Goal: Task Accomplishment & Management: Manage account settings

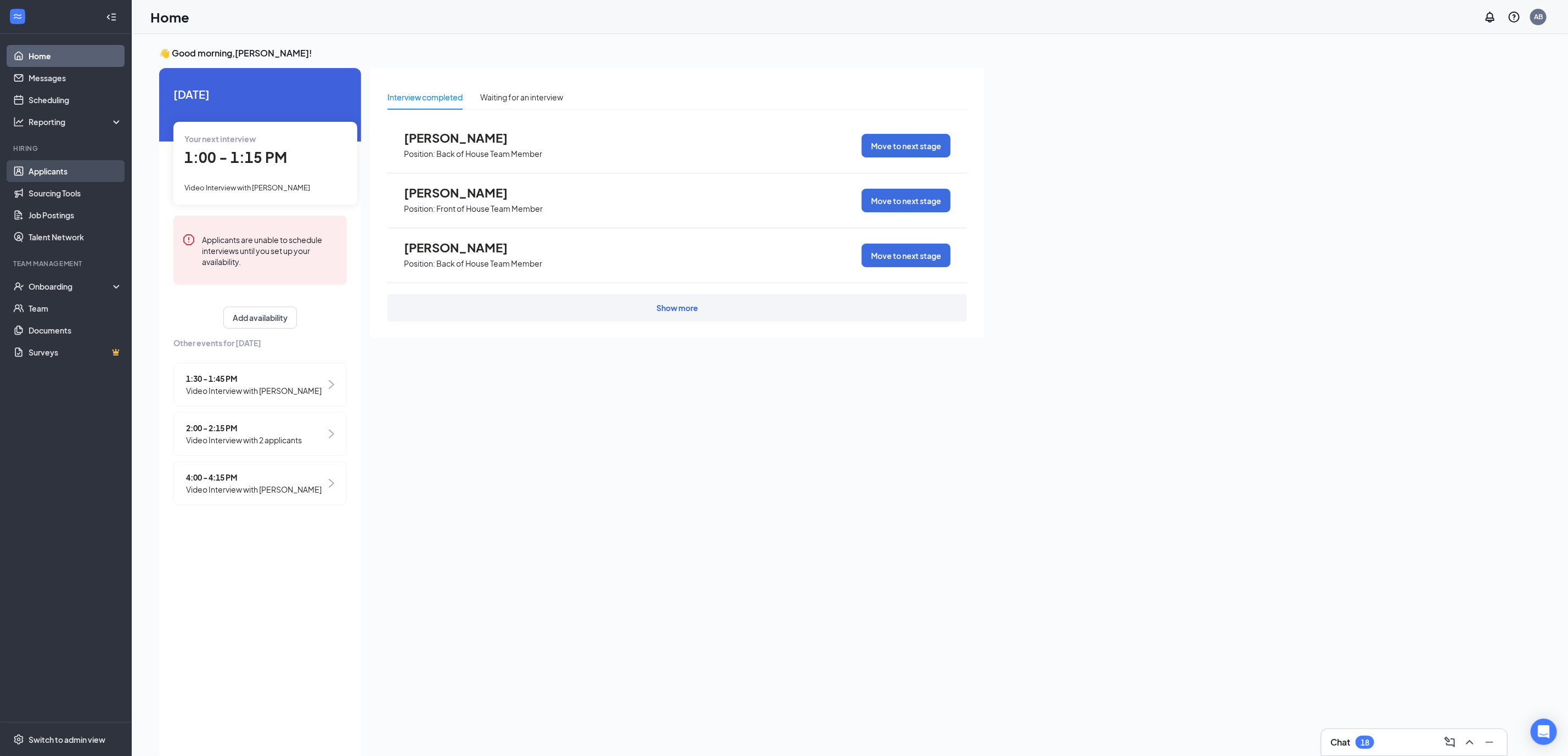
click at [53, 172] on link "Applicants" at bounding box center [75, 171] width 94 height 22
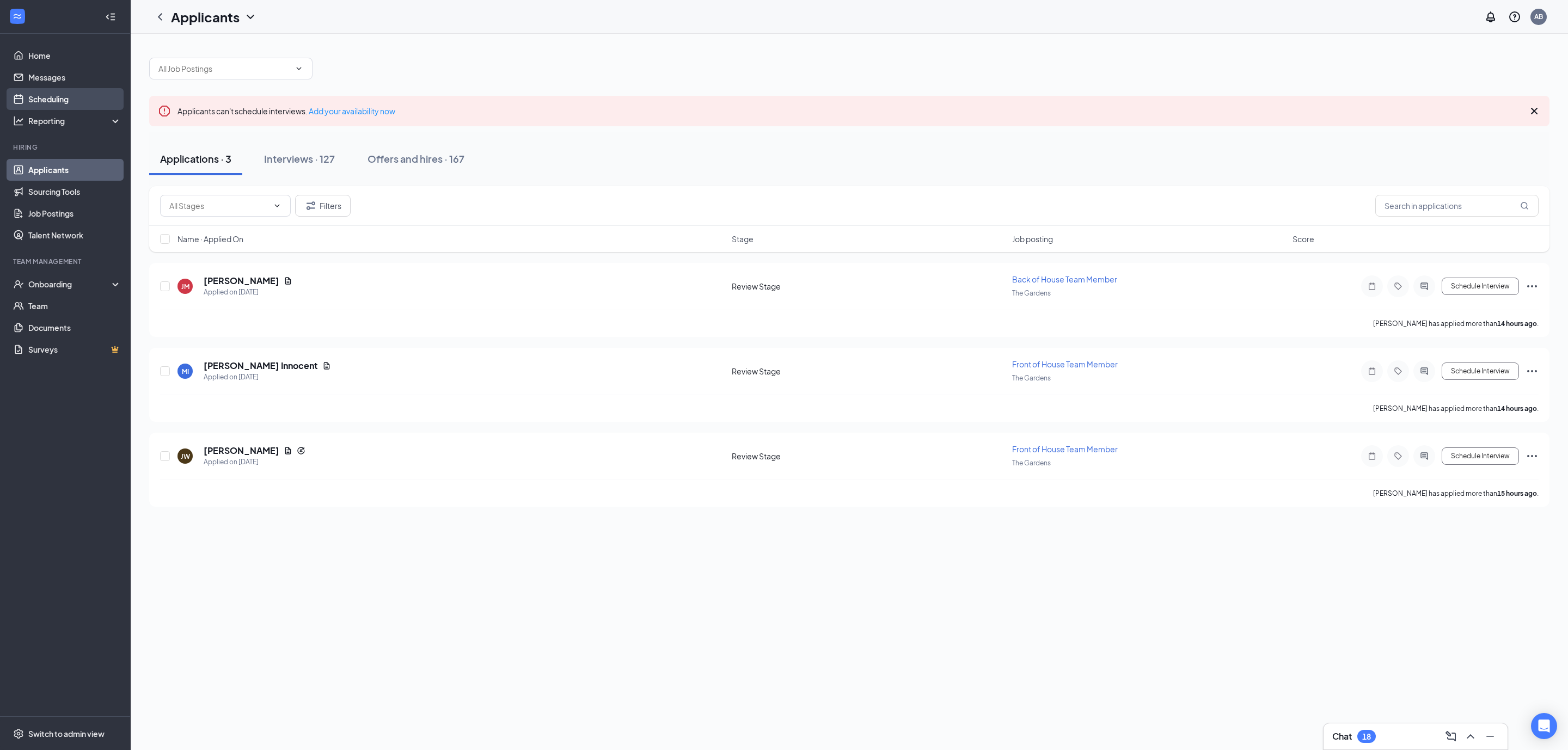
click at [53, 94] on link "Scheduling" at bounding box center [74, 99] width 93 height 22
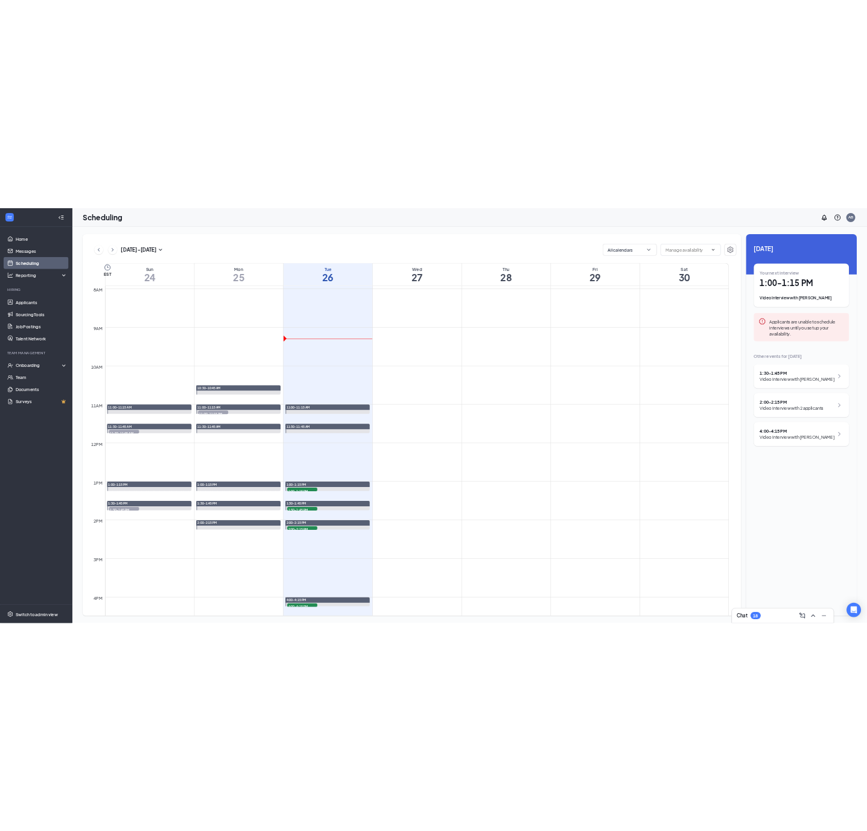
scroll to position [592, 0]
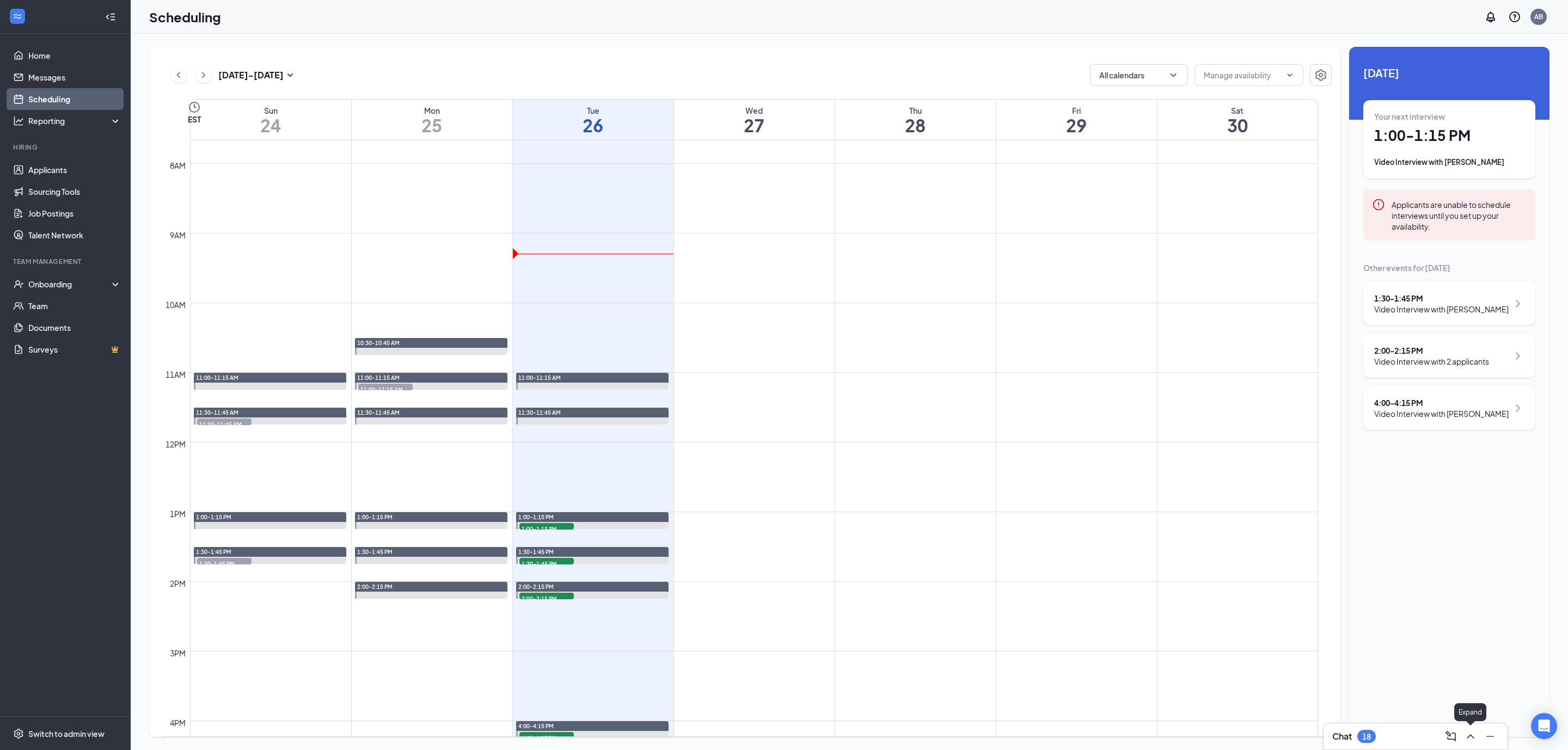
click at [1475, 736] on icon "ChevronUp" at bounding box center [1470, 736] width 13 height 13
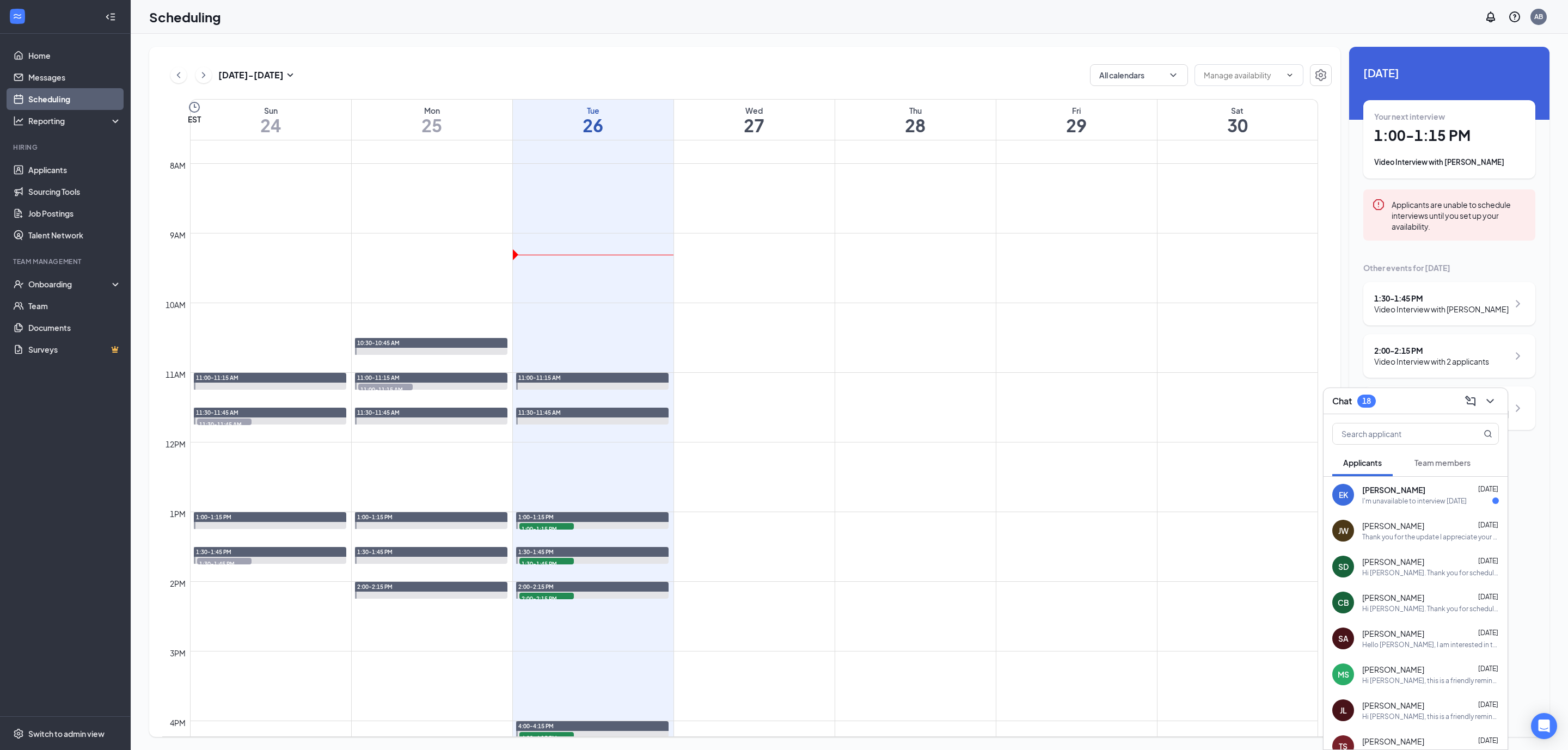
click at [1379, 500] on div "I'm unavailable to interview [DATE]" at bounding box center [1415, 501] width 105 height 9
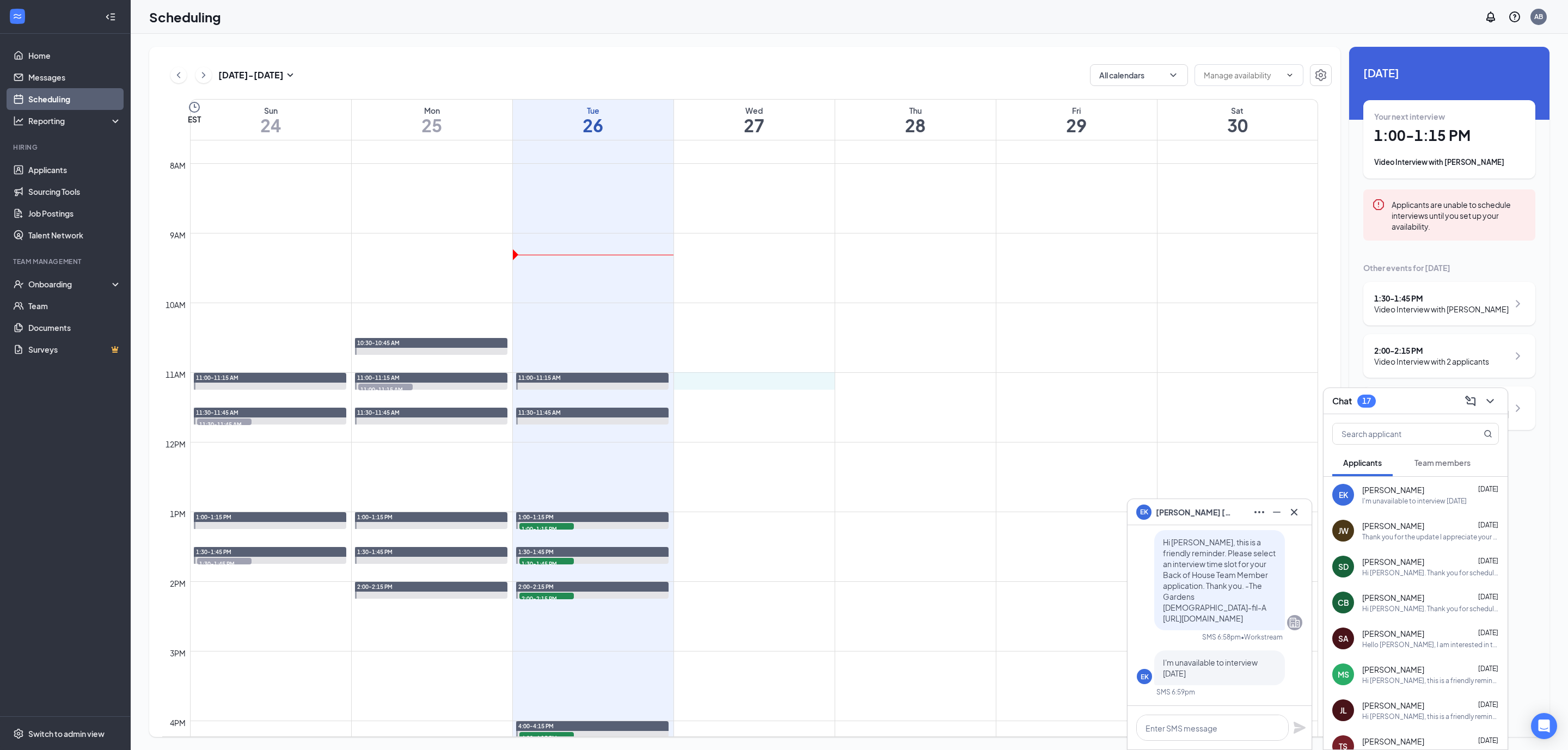
drag, startPoint x: 684, startPoint y: 375, endPoint x: 776, endPoint y: 375, distance: 92.0
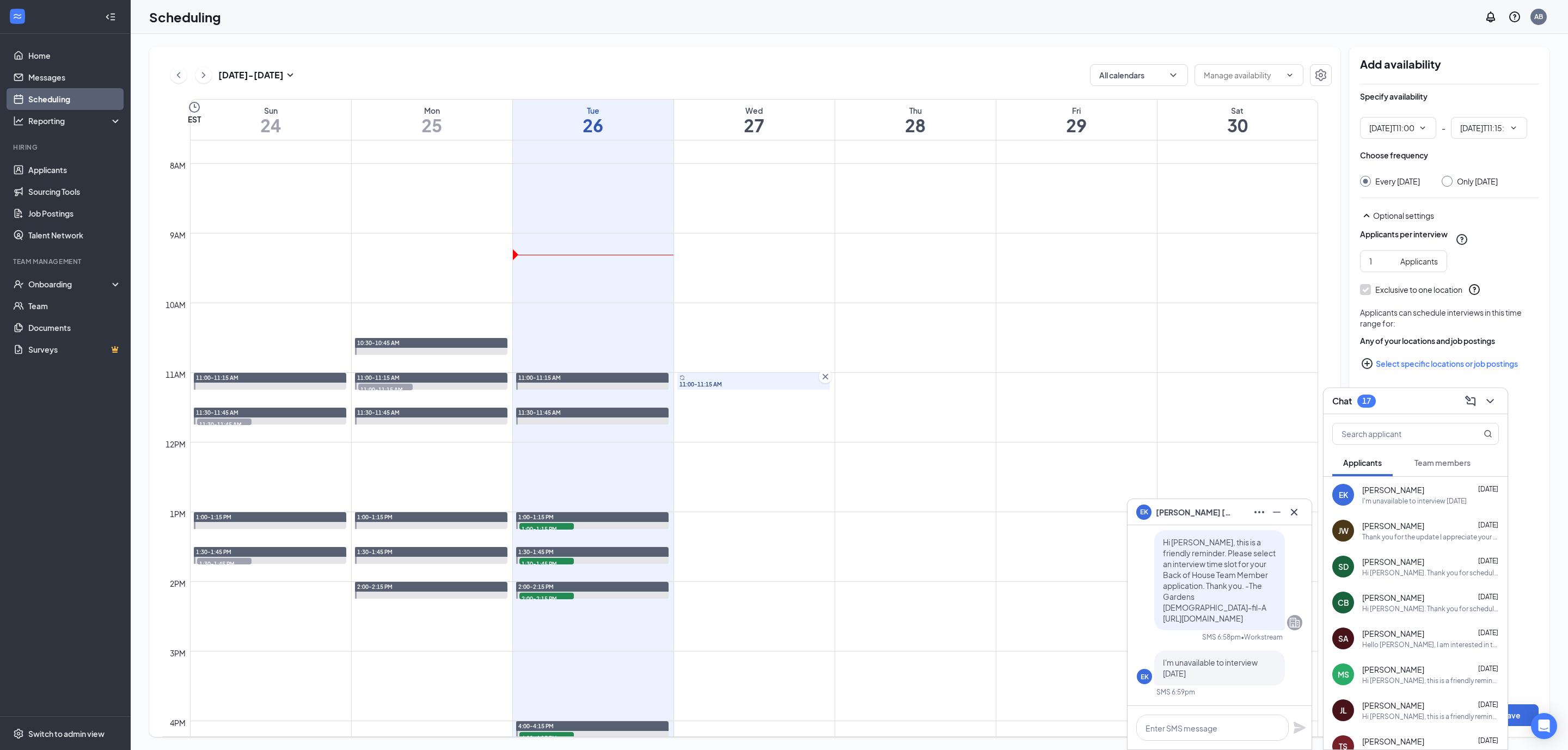
type input "11:00 AM"
type input "11:15 AM"
drag, startPoint x: 702, startPoint y: 406, endPoint x: 723, endPoint y: 409, distance: 21.2
click at [830, 395] on icon "Cross" at bounding box center [826, 394] width 11 height 11
type input "11:00 AM"
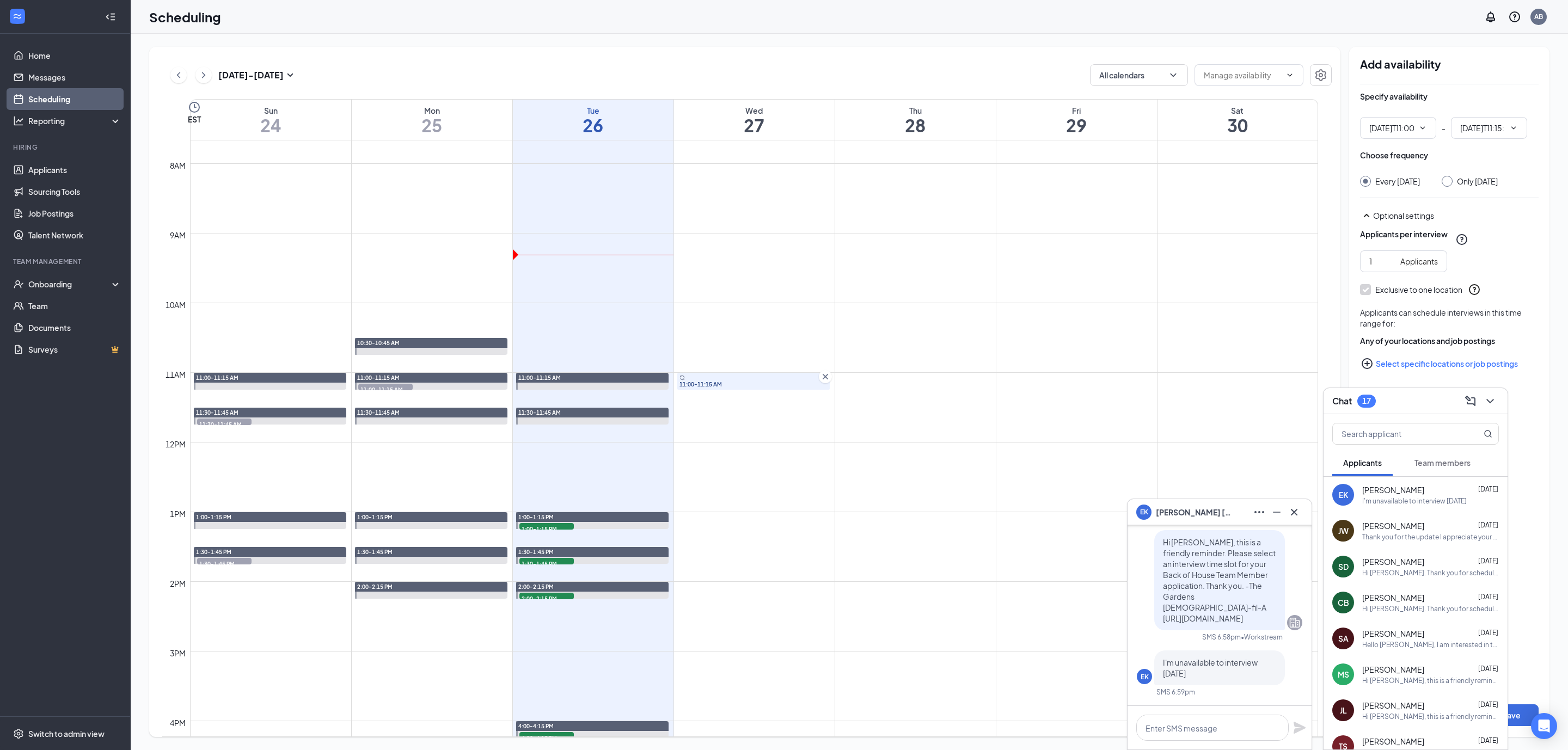
type input "11:15 AM"
drag, startPoint x: 680, startPoint y: 413, endPoint x: 718, endPoint y: 464, distance: 63.6
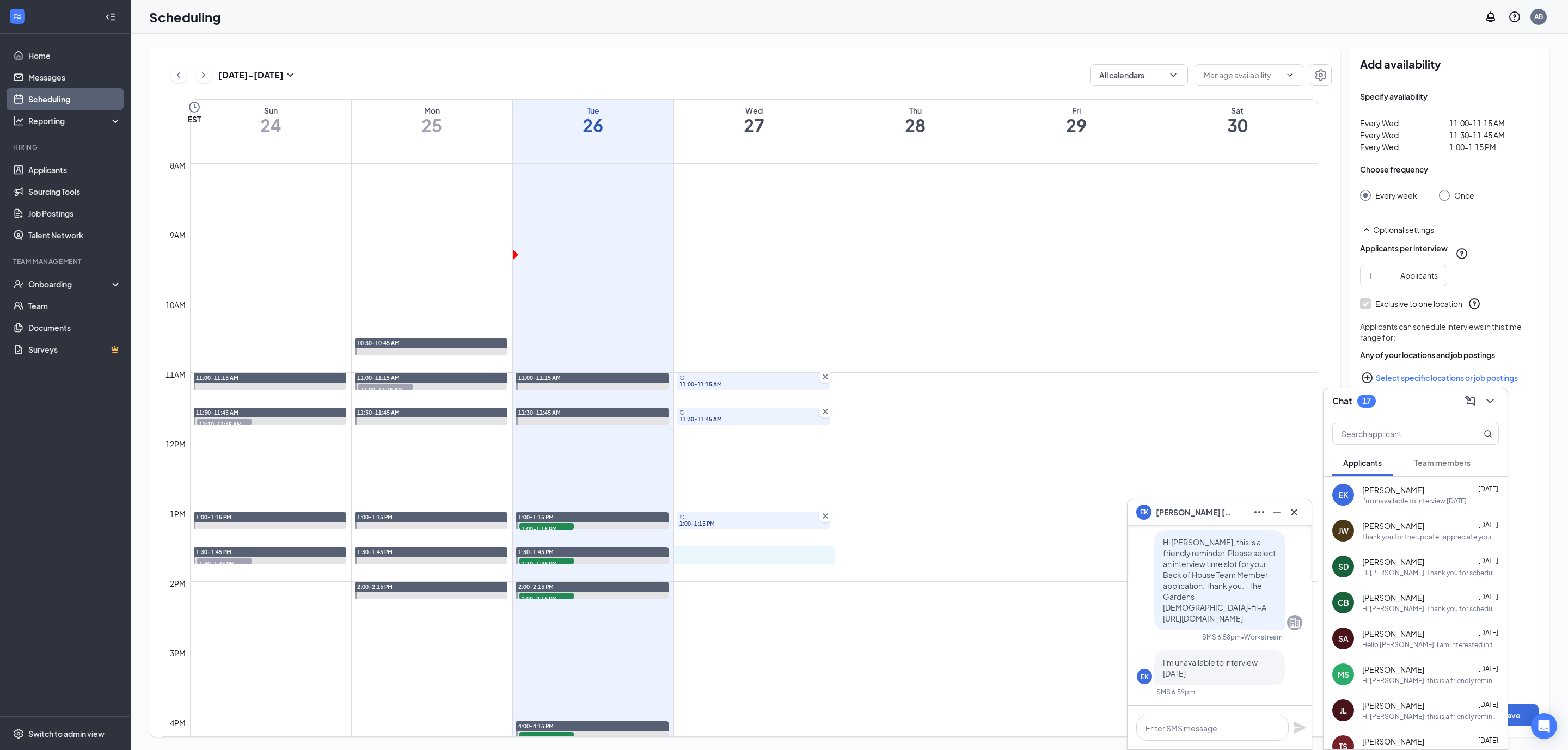
drag, startPoint x: 687, startPoint y: 552, endPoint x: 725, endPoint y: 575, distance: 44.4
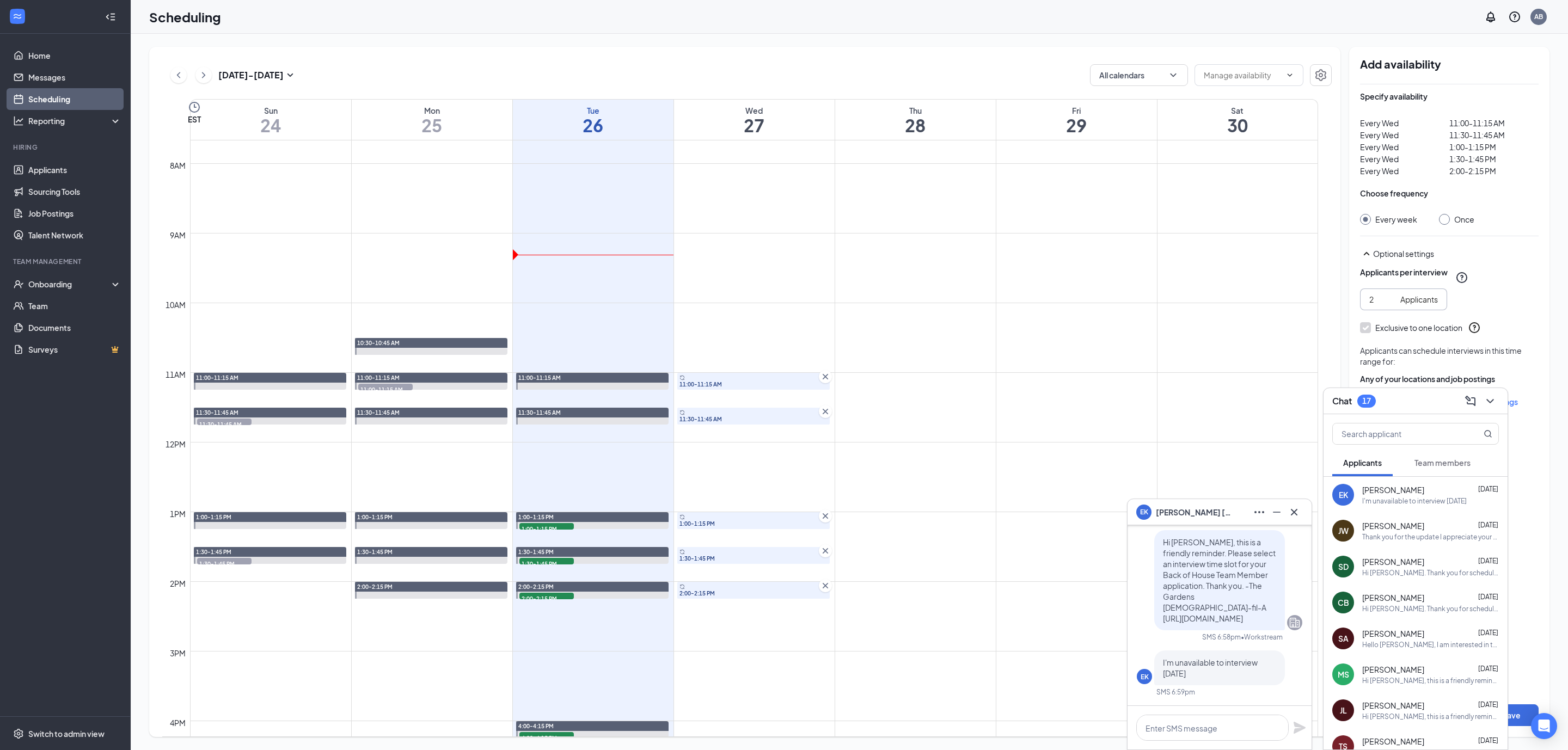
type input "2"
click at [1391, 296] on input "2" at bounding box center [1382, 299] width 27 height 12
click at [1443, 221] on input "Once" at bounding box center [1443, 218] width 7 height 7
radio input "true"
radio input "false"
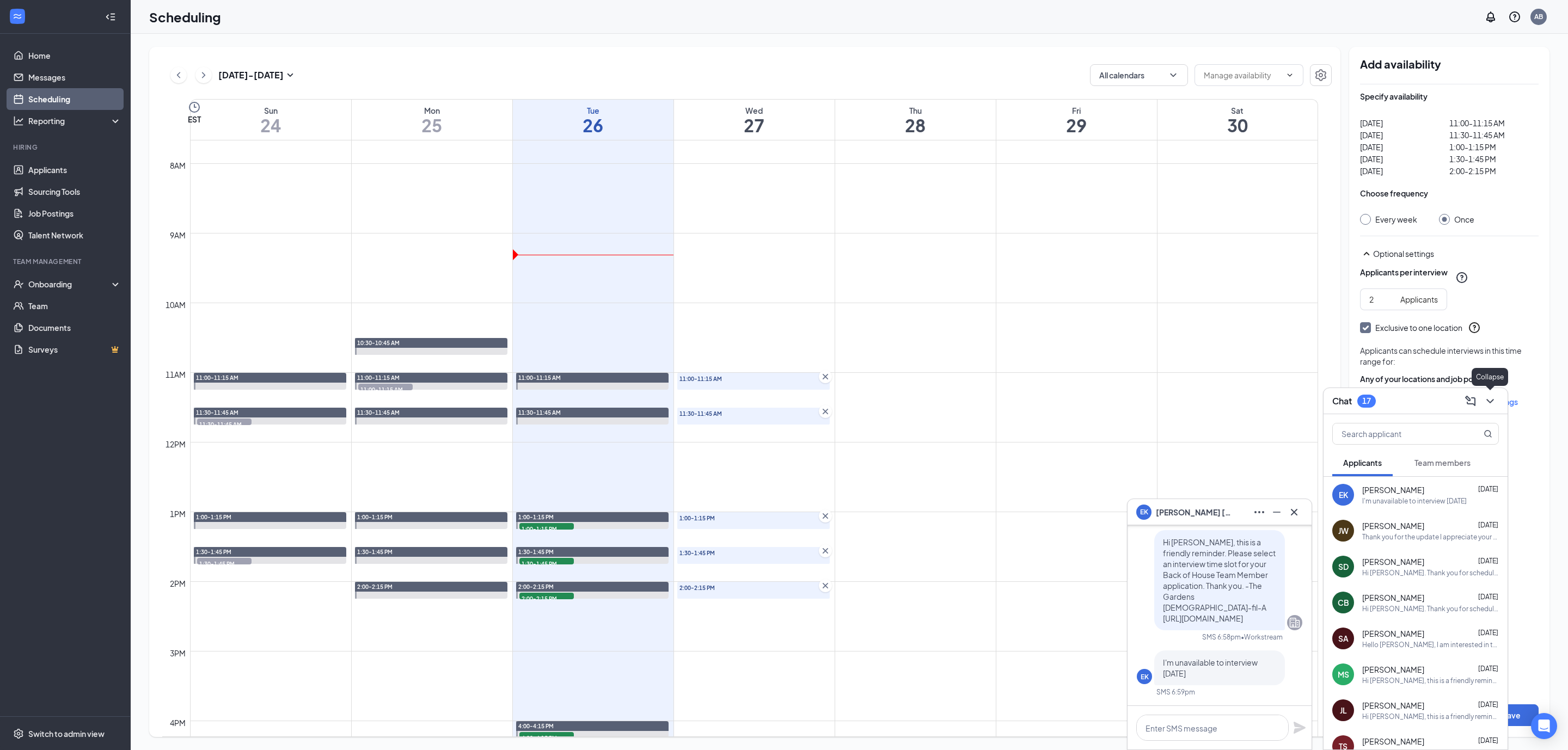
click at [1490, 401] on icon "ChevronDown" at bounding box center [1490, 401] width 13 height 13
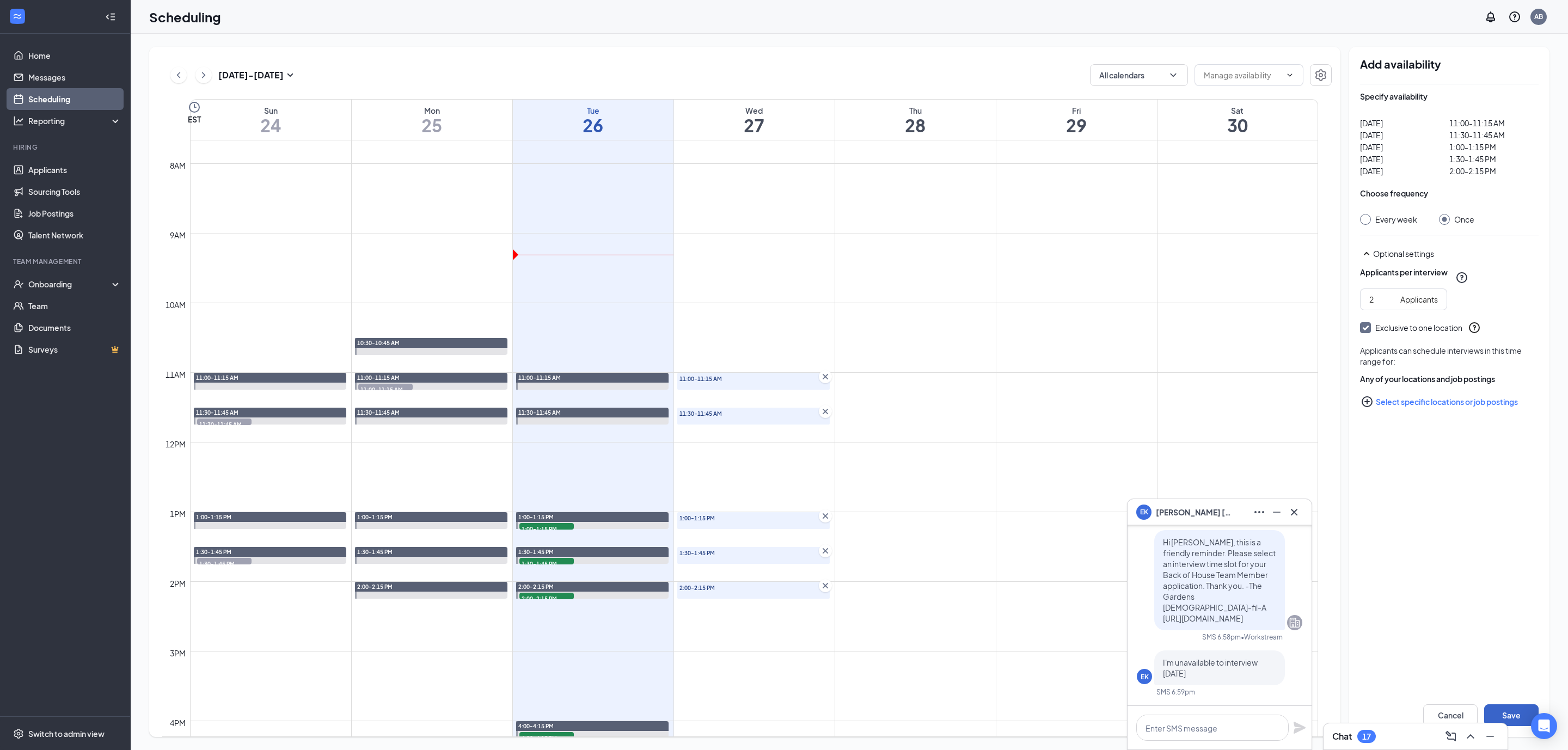
click at [1518, 716] on button "Save" at bounding box center [1511, 716] width 54 height 22
